Goal: Information Seeking & Learning: Learn about a topic

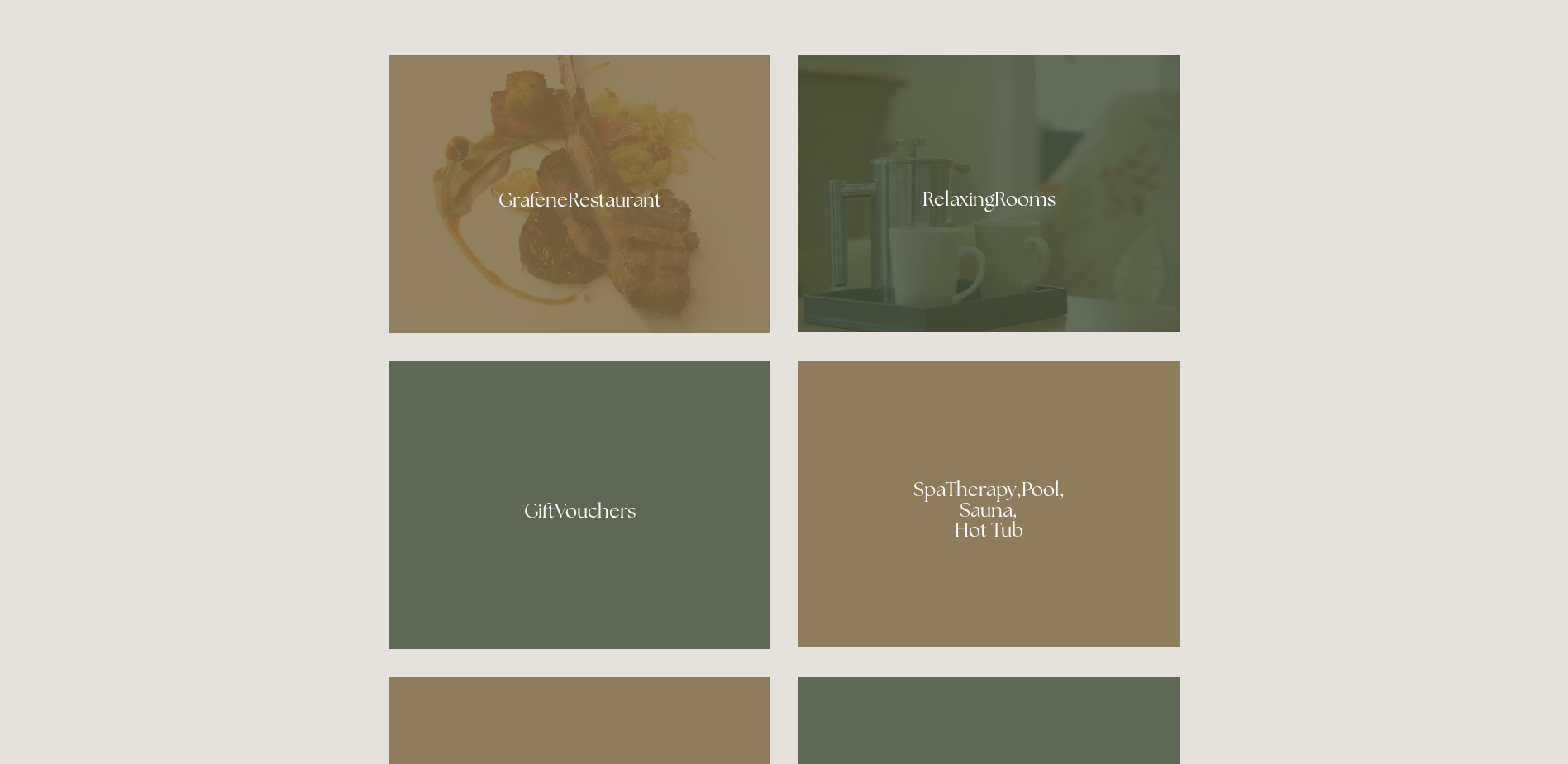
scroll to position [1323, 0]
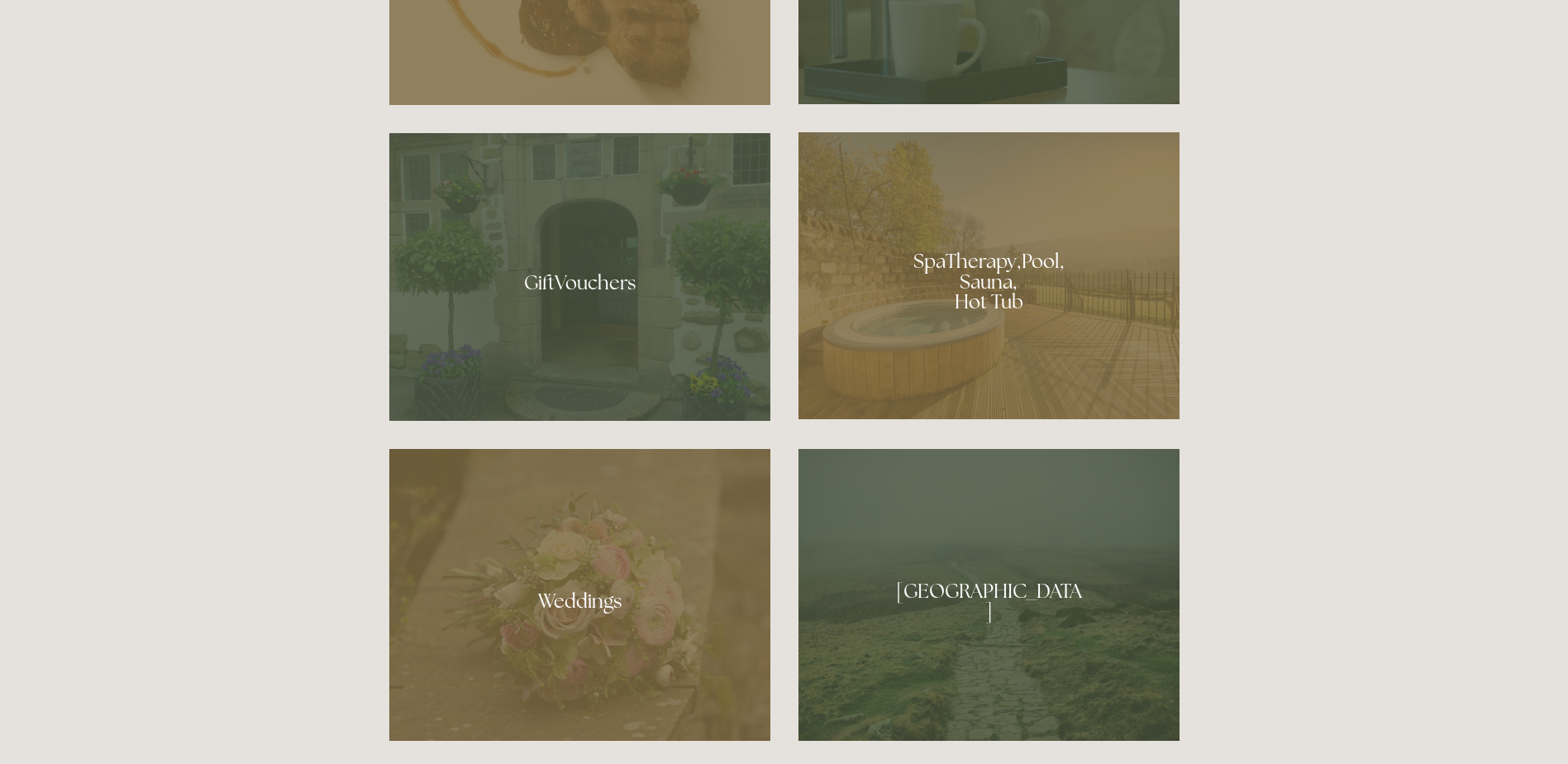
click at [1007, 297] on div at bounding box center [989, 275] width 381 height 287
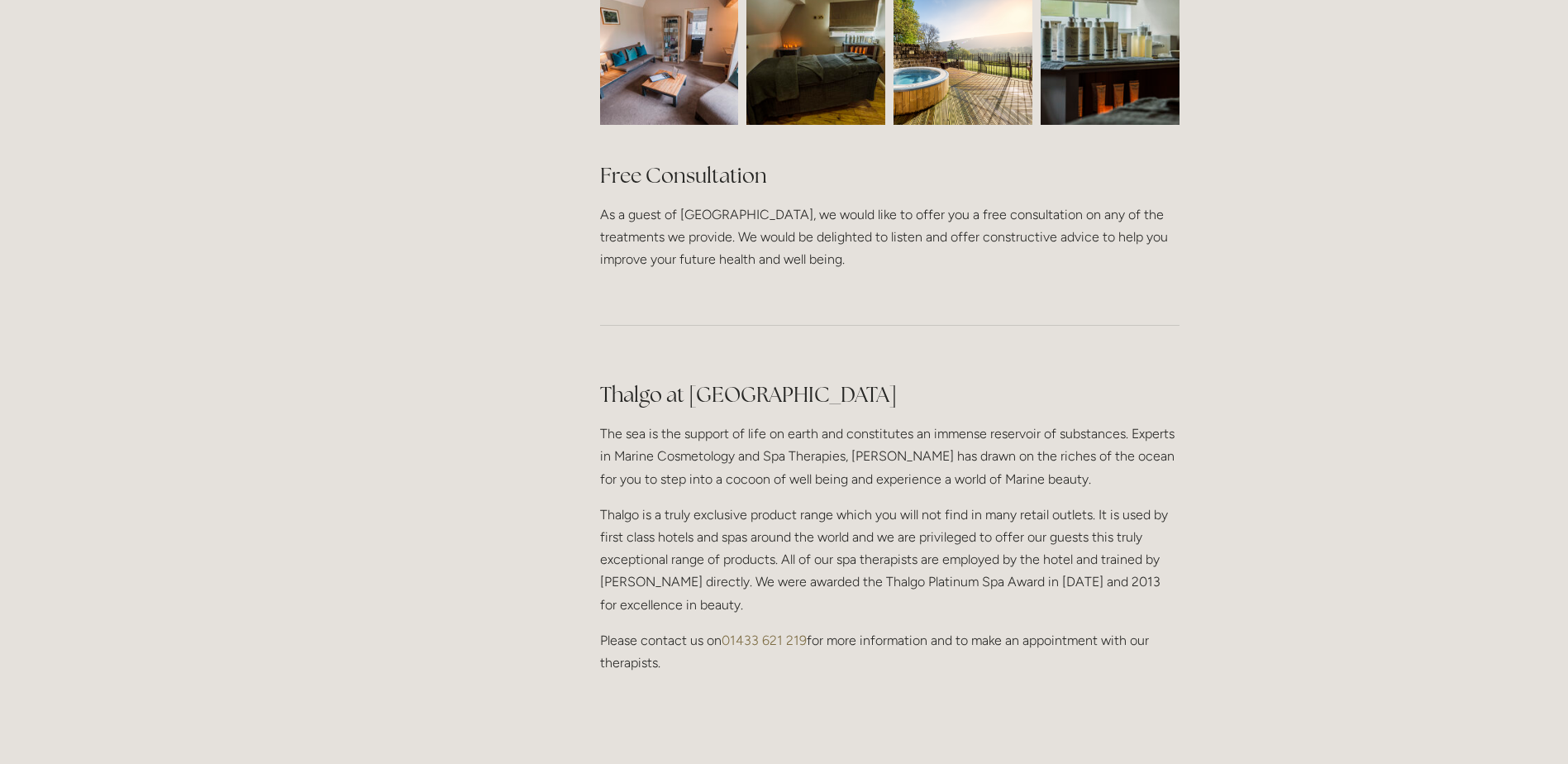
scroll to position [1323, 0]
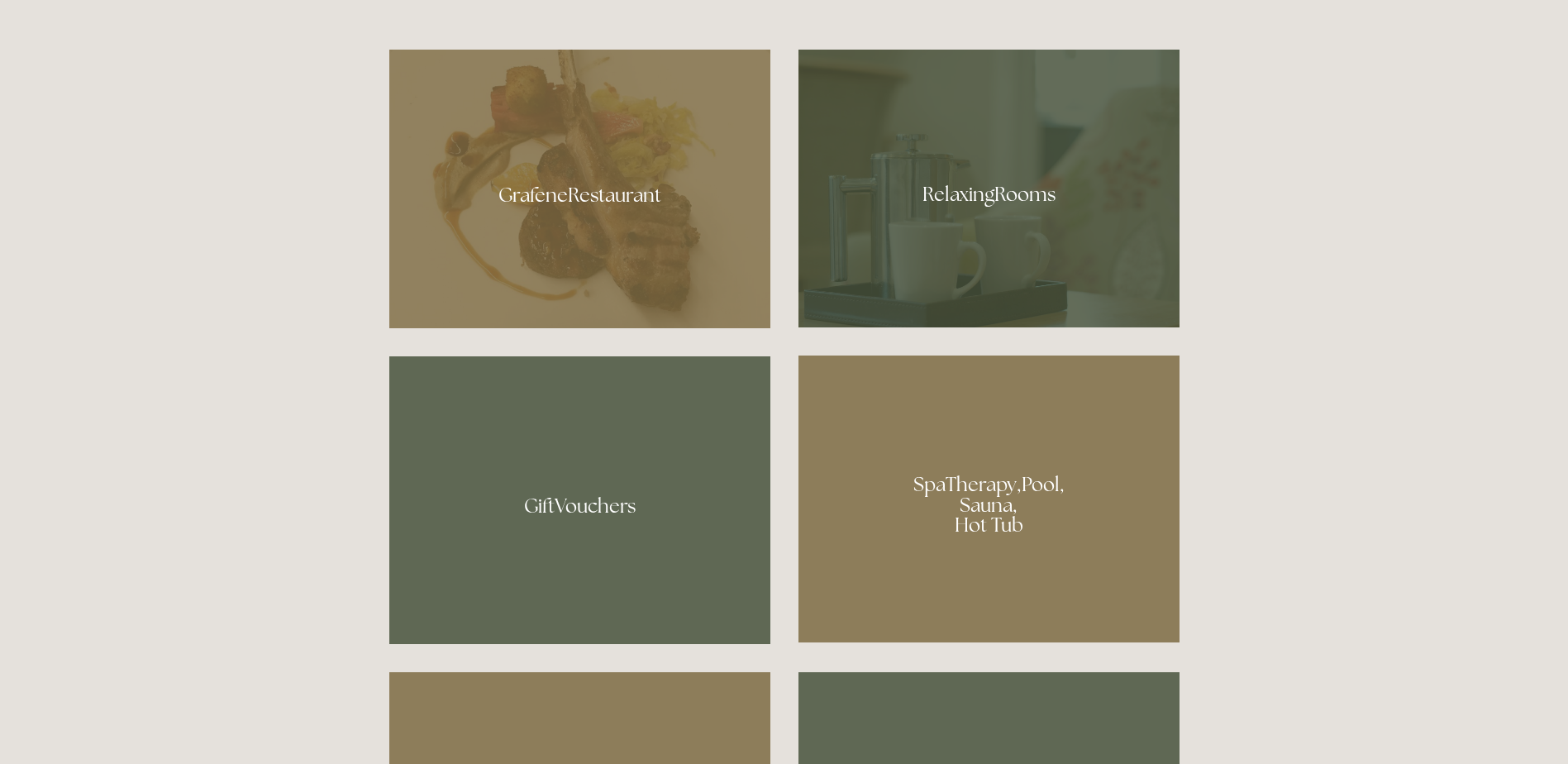
scroll to position [1323, 0]
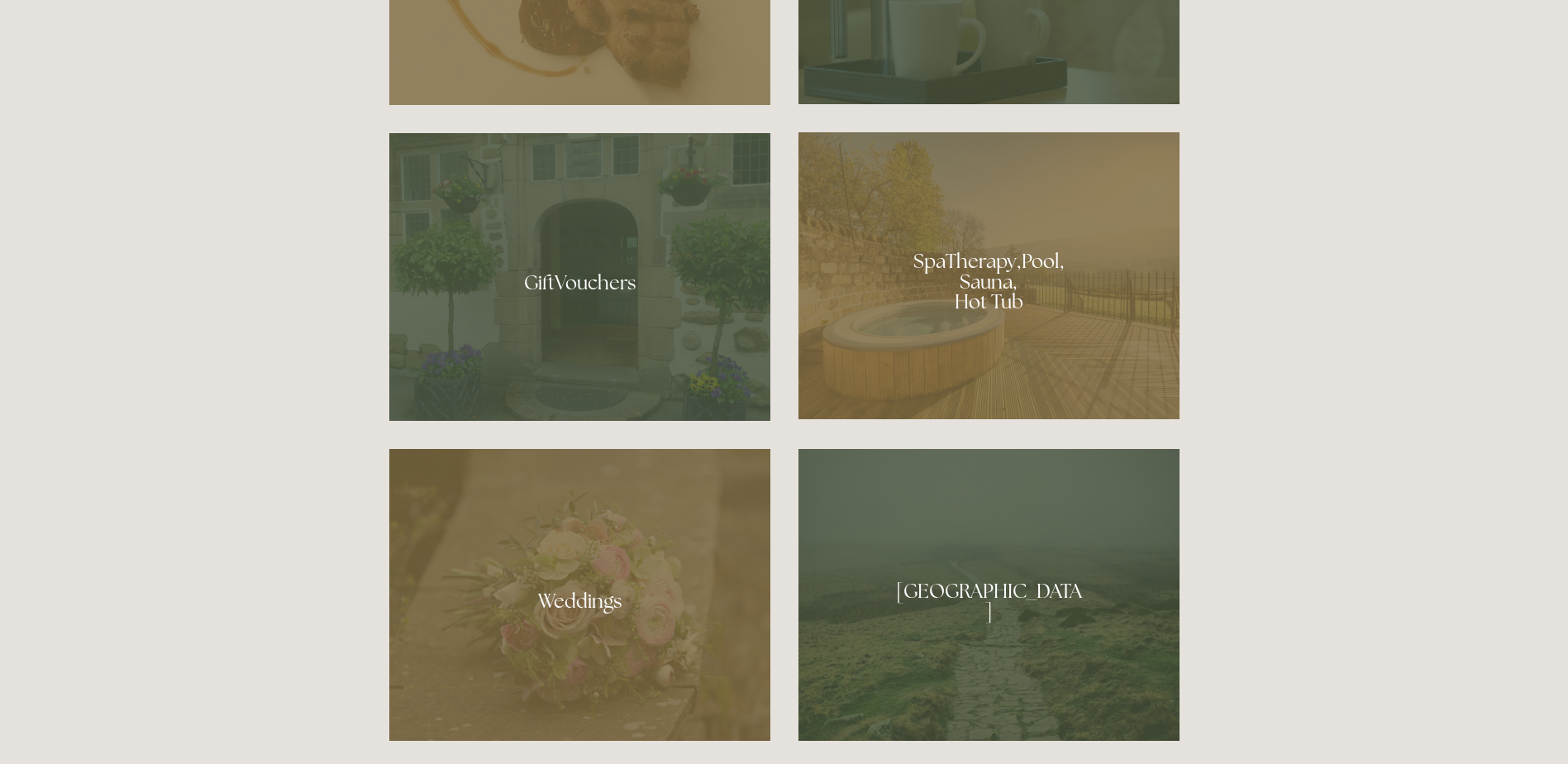
click at [1039, 277] on div at bounding box center [989, 275] width 381 height 287
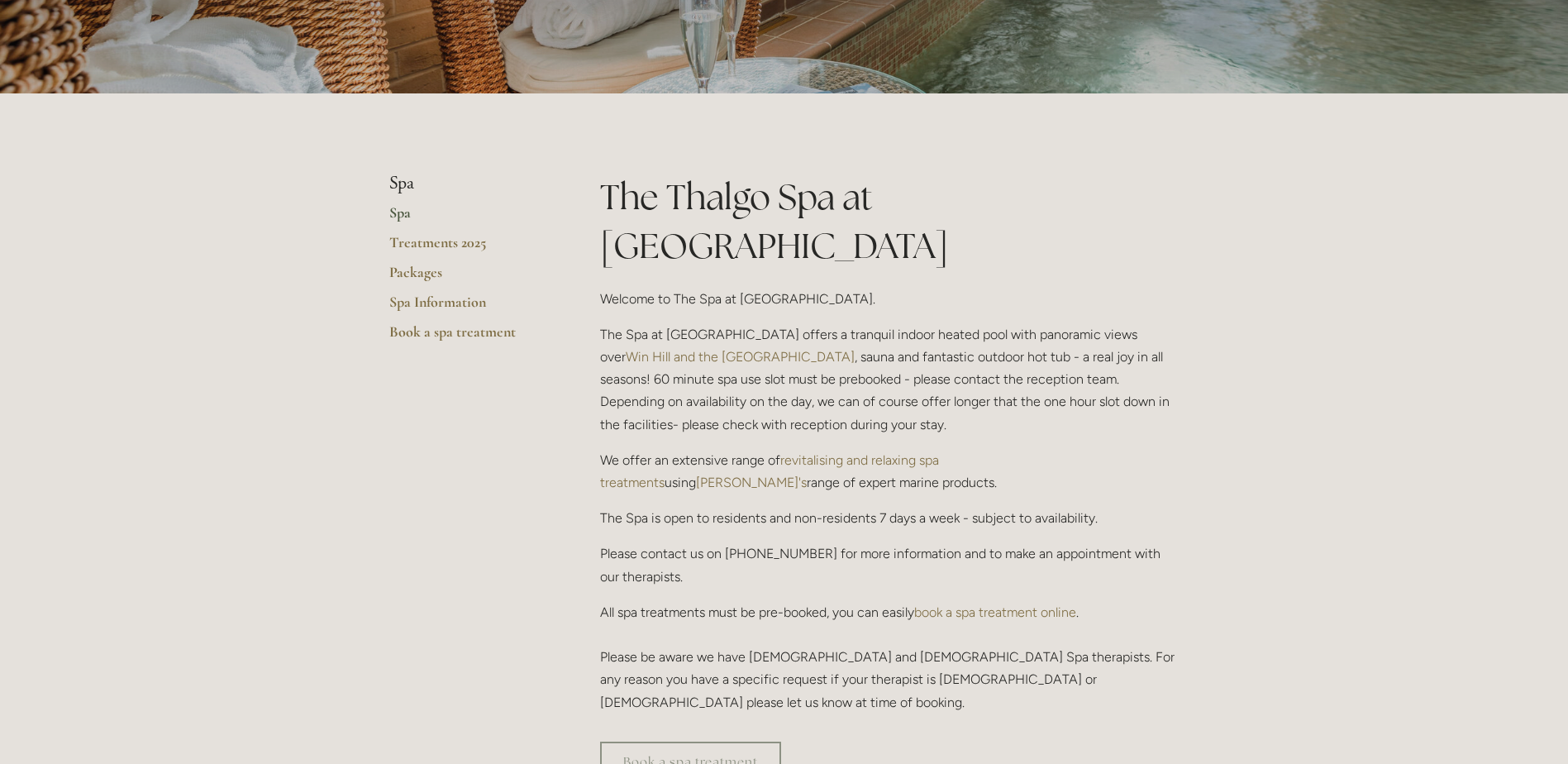
scroll to position [248, 0]
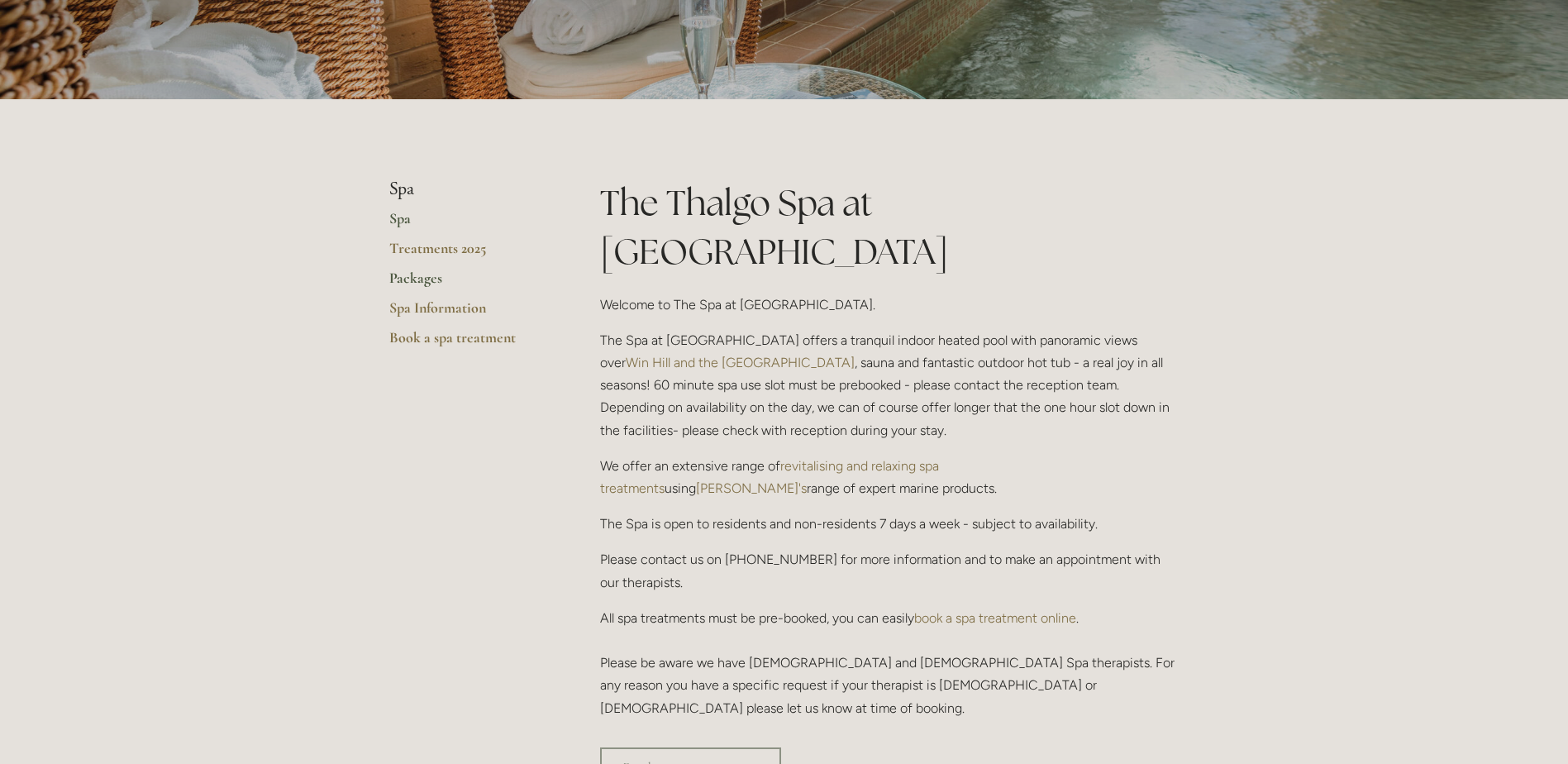
click at [414, 286] on link "Packages" at bounding box center [468, 283] width 158 height 30
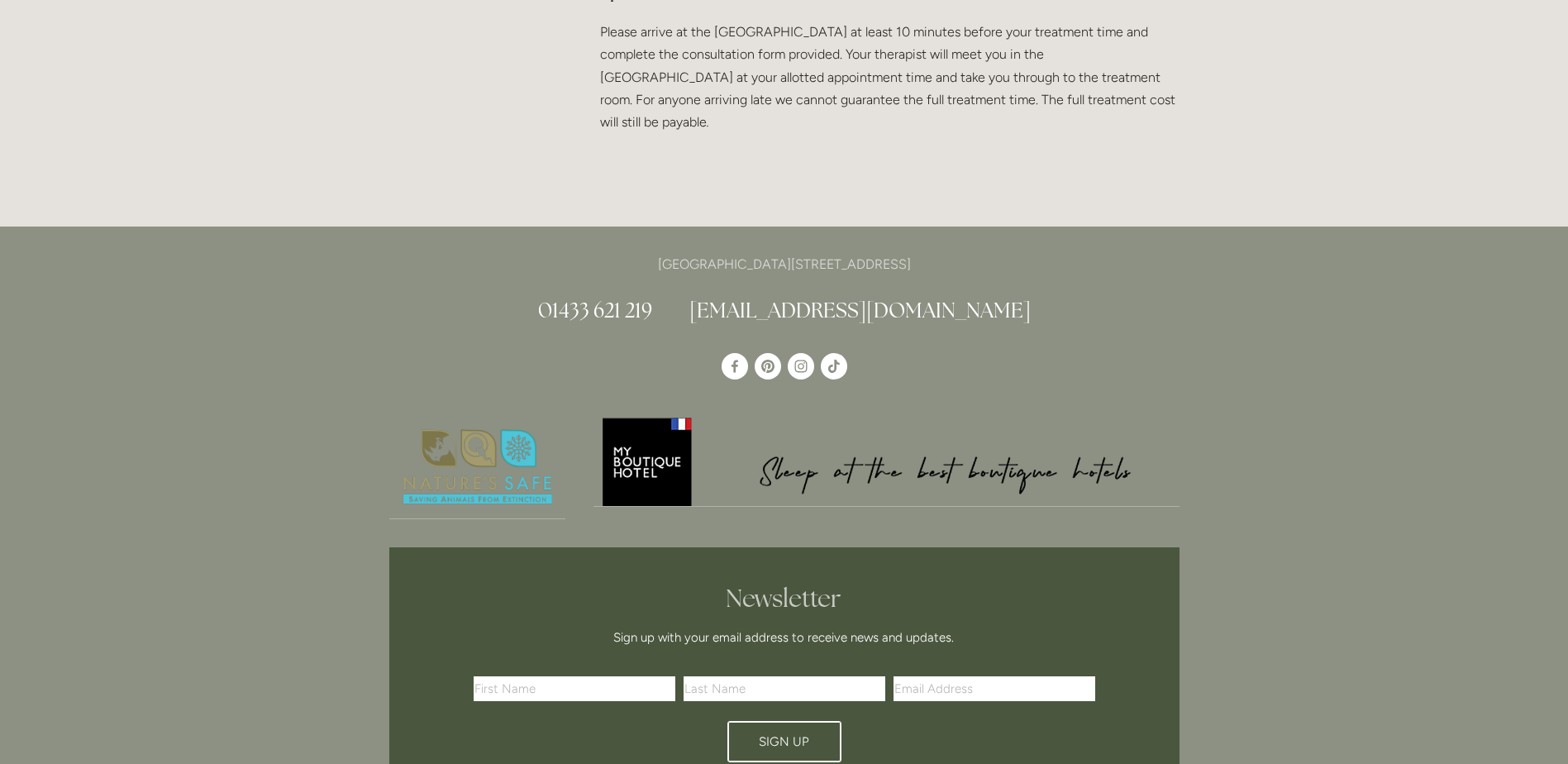
scroll to position [3557, 0]
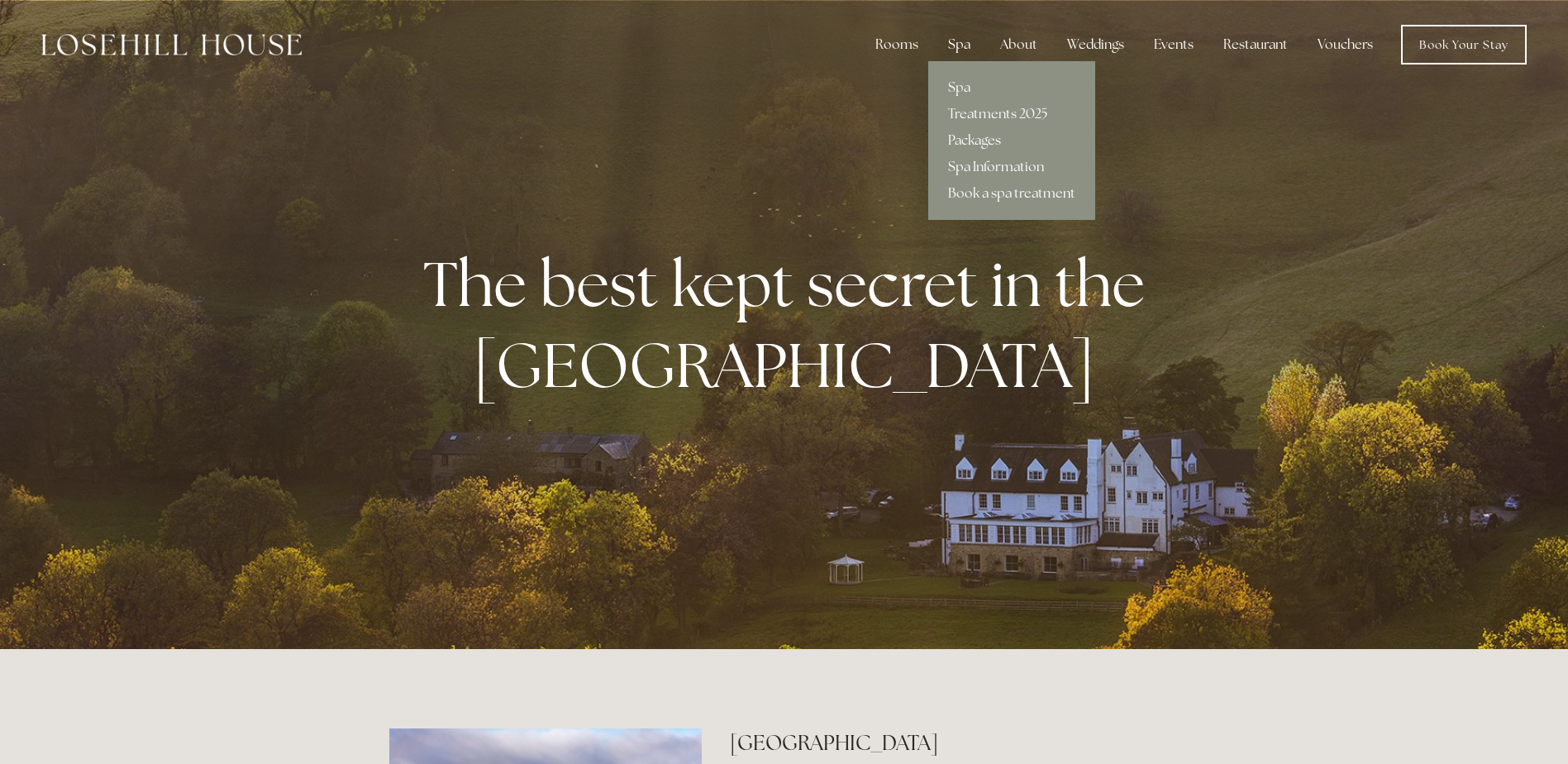
click at [959, 46] on div "Spa" at bounding box center [959, 44] width 49 height 33
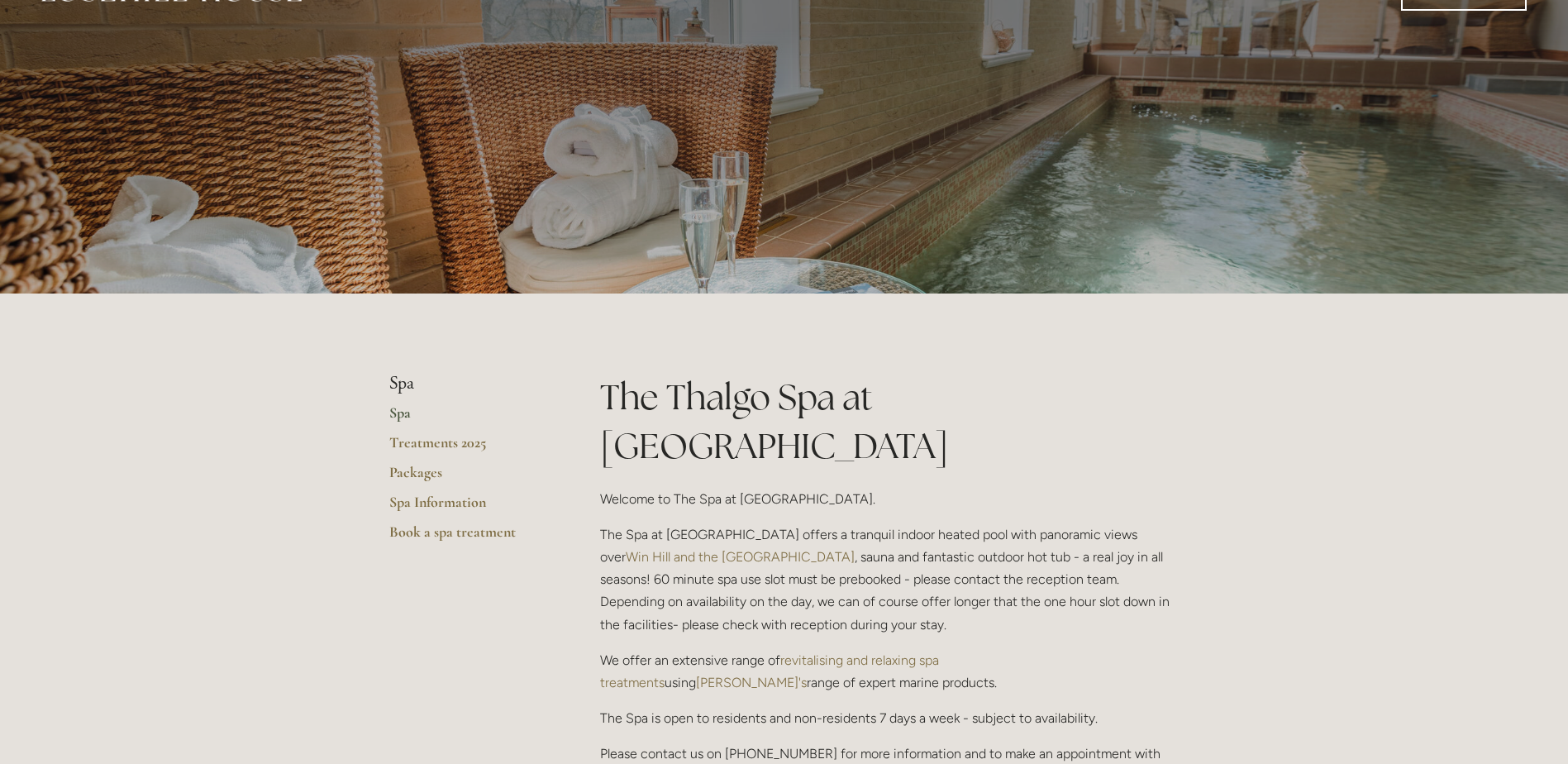
scroll to position [83, 0]
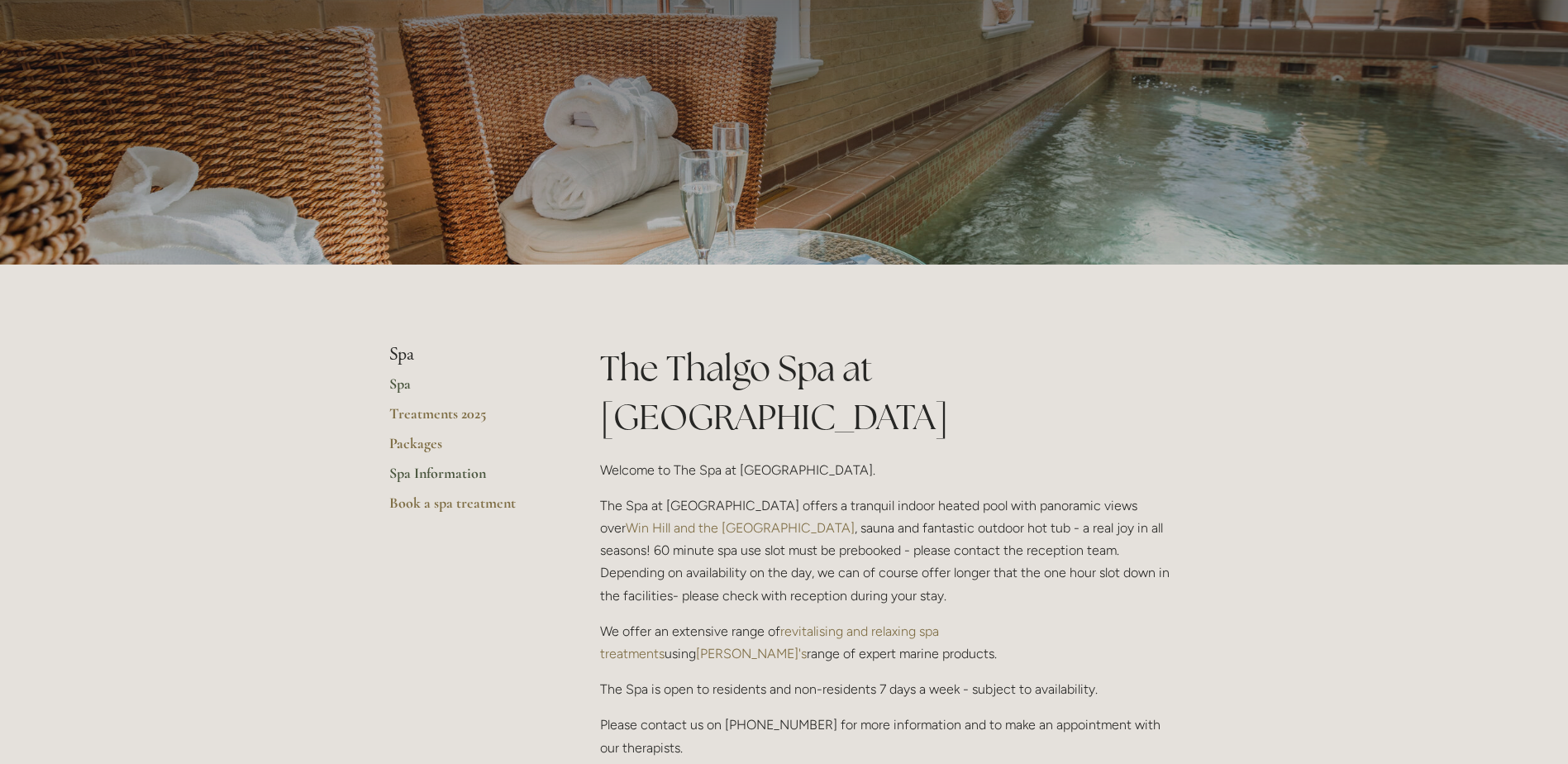
click at [465, 471] on link "Spa Information" at bounding box center [468, 478] width 158 height 30
